Goal: Browse casually: Explore the website without a specific task or goal

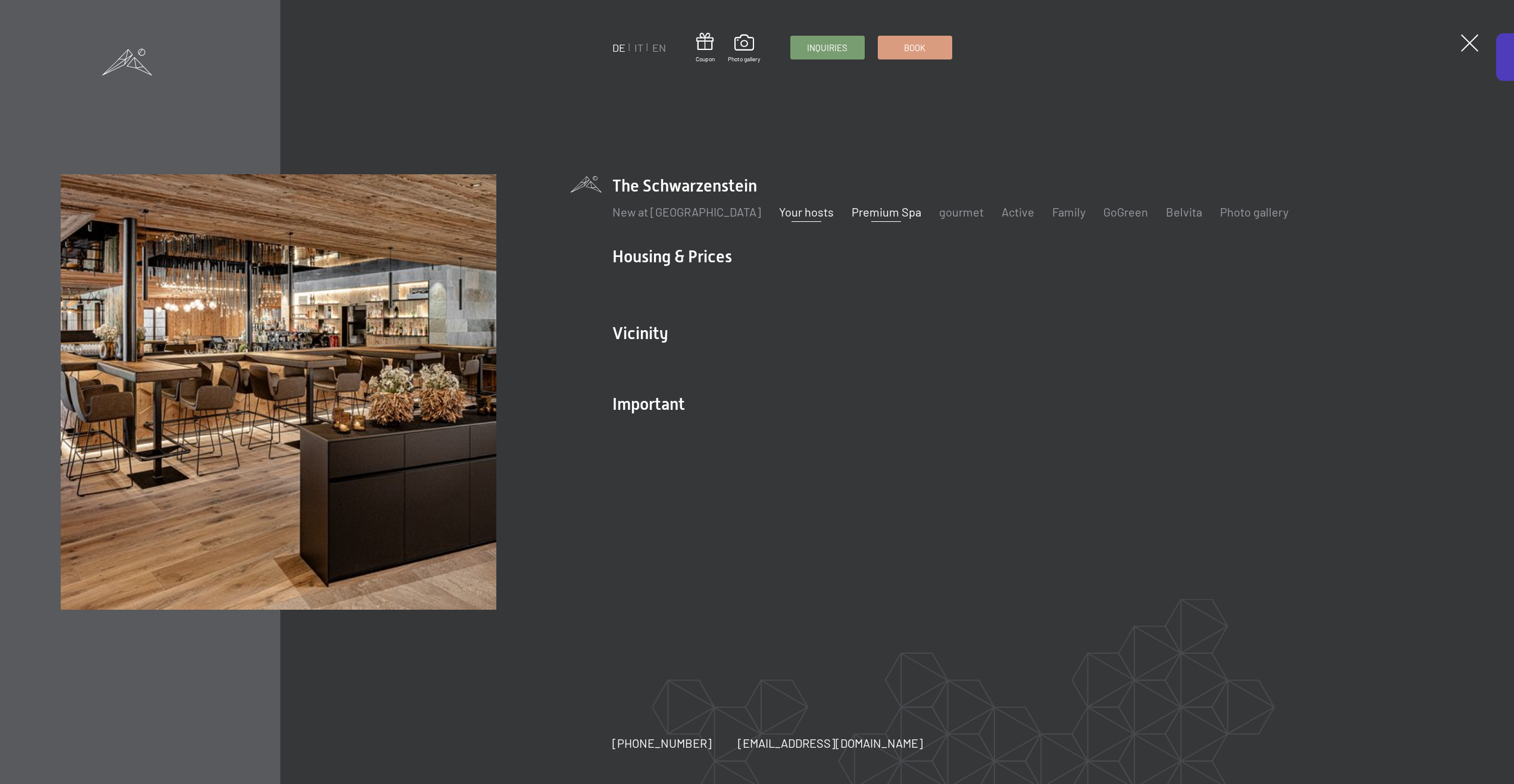
click at [779, 213] on font "Your hosts" at bounding box center [806, 212] width 55 height 15
click at [779, 208] on font "Your hosts" at bounding box center [806, 212] width 55 height 15
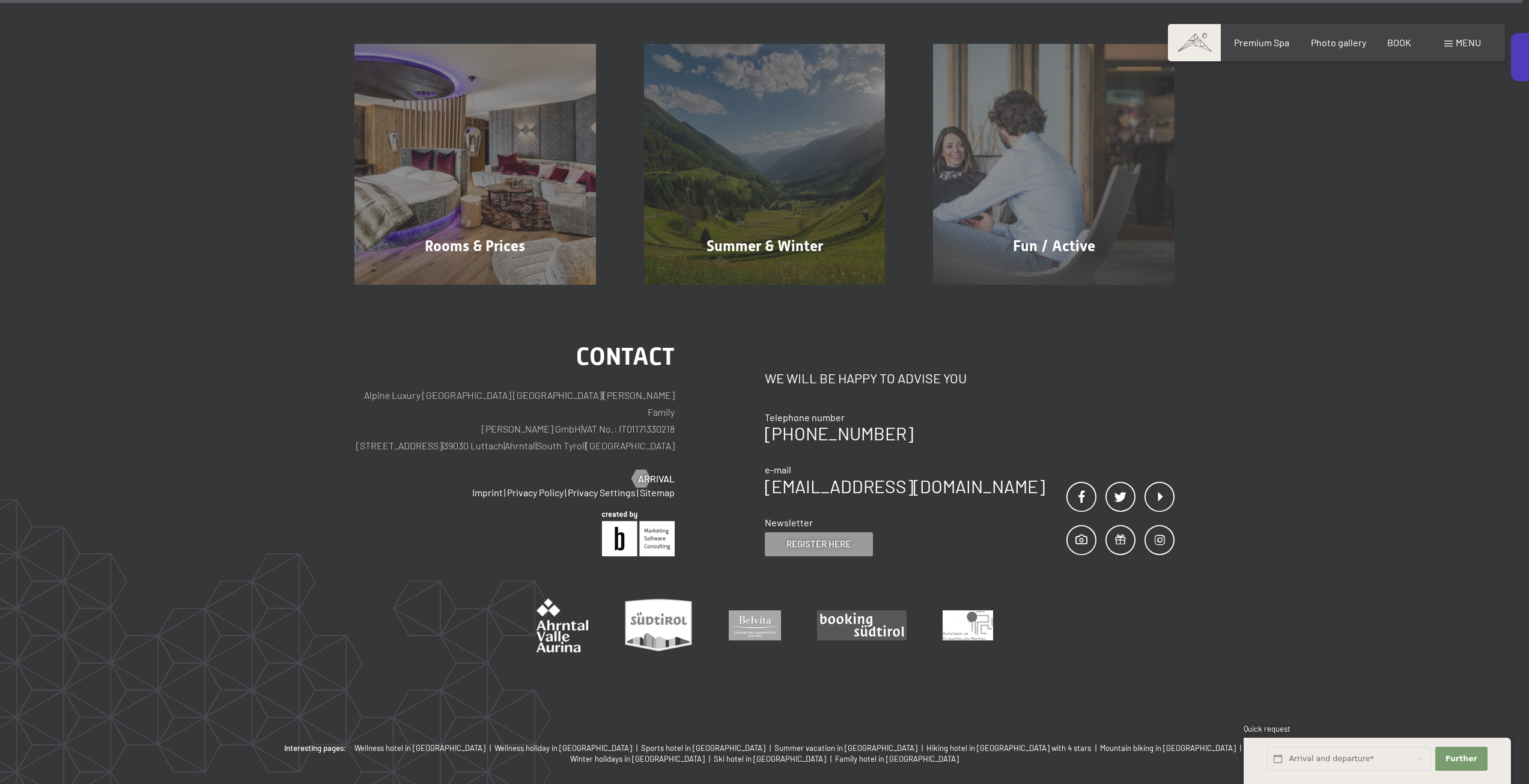
scroll to position [7128, 0]
